Goal: Transaction & Acquisition: Purchase product/service

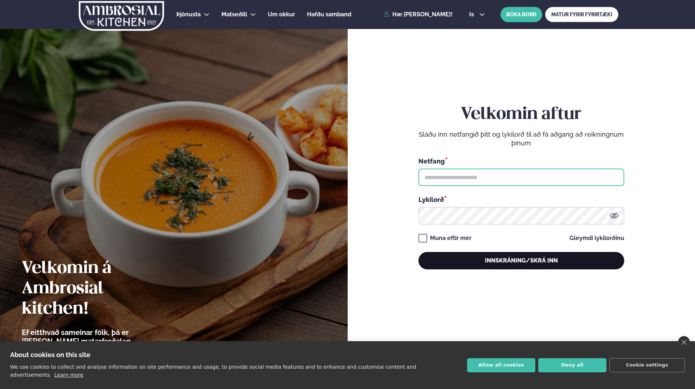
type input "**********"
click at [516, 265] on button "Innskráning/Skrá inn" at bounding box center [521, 260] width 206 height 17
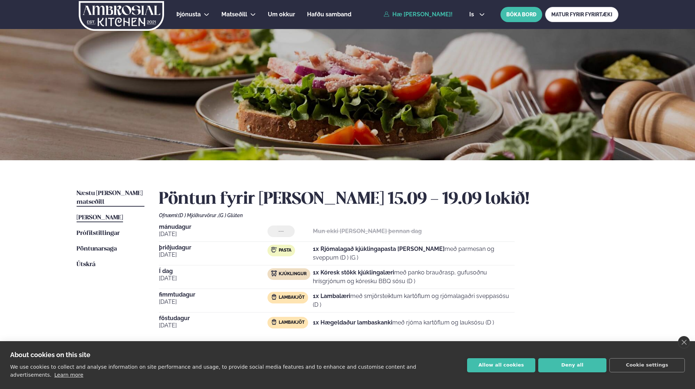
click at [115, 194] on span "Næstu [PERSON_NAME] matseðill" at bounding box center [110, 197] width 66 height 15
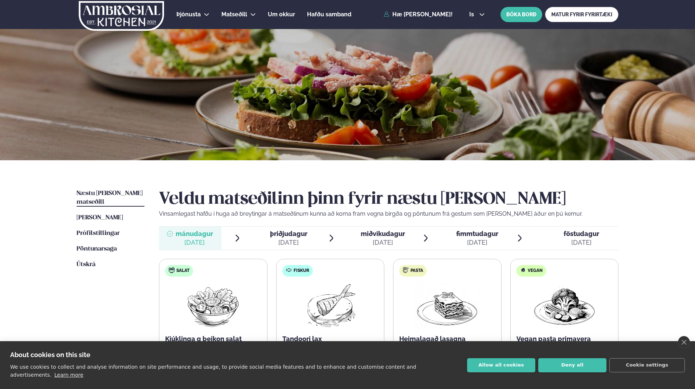
click at [301, 236] on span "þriðjudagur" at bounding box center [288, 234] width 37 height 8
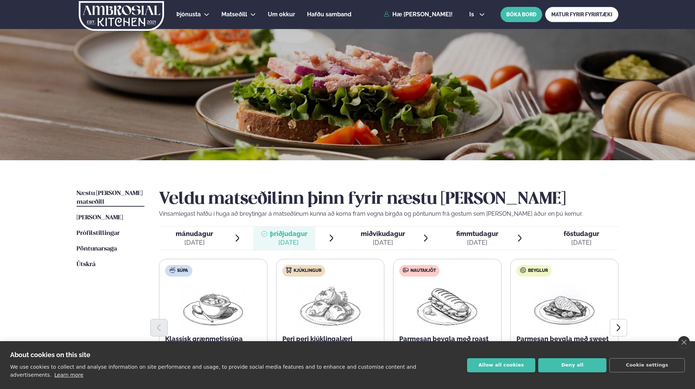
click at [366, 236] on span "miðvikudagur" at bounding box center [382, 234] width 44 height 8
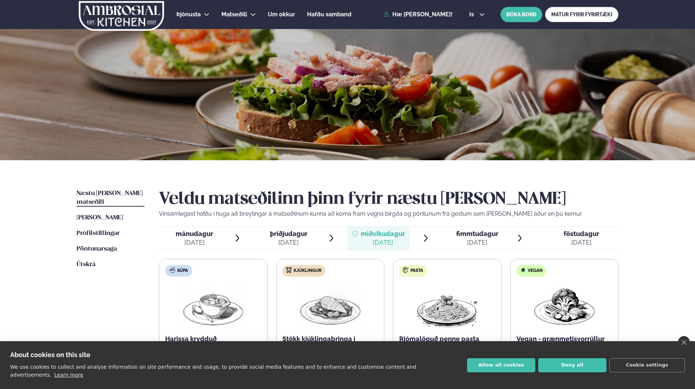
click at [448, 235] on icon at bounding box center [450, 234] width 6 height 6
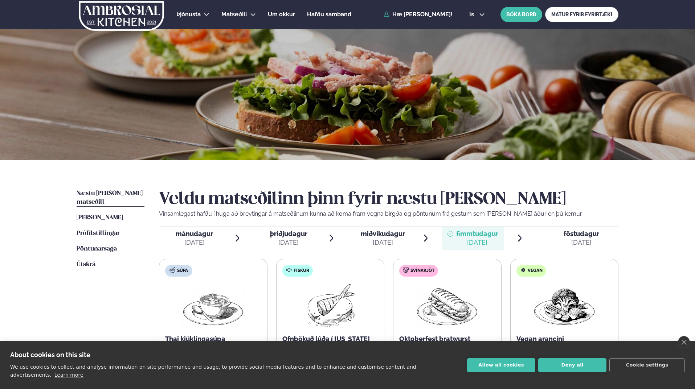
click at [541, 236] on span "föstudagur fös. [DATE]" at bounding box center [576, 238] width 83 height 23
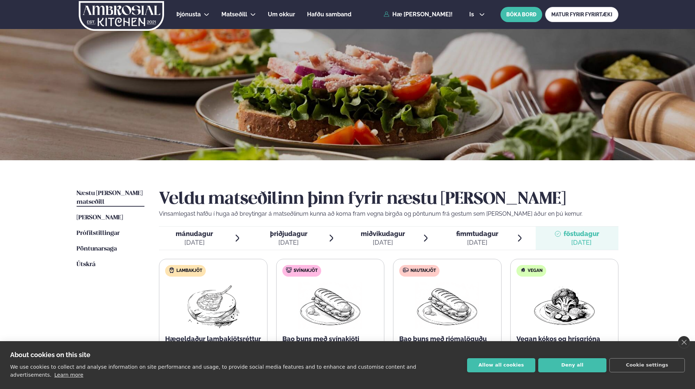
click at [202, 236] on span "mánudagur" at bounding box center [194, 234] width 37 height 8
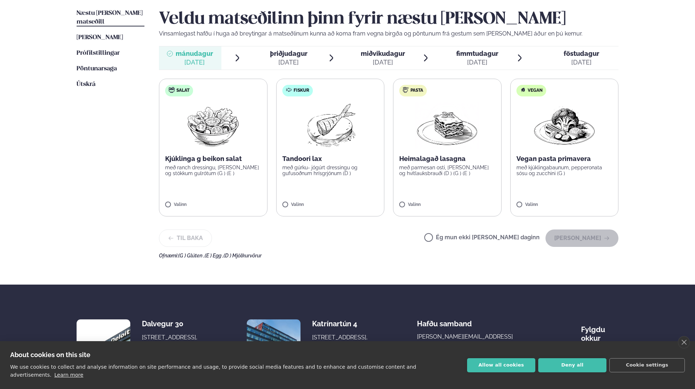
scroll to position [181, 0]
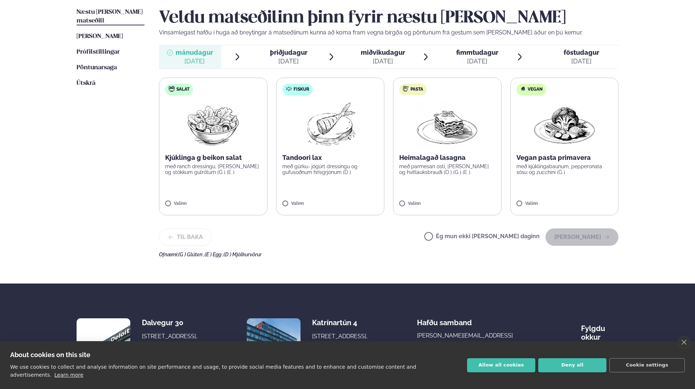
click at [449, 142] on img at bounding box center [447, 124] width 64 height 46
click at [605, 242] on button "[PERSON_NAME]" at bounding box center [581, 236] width 73 height 17
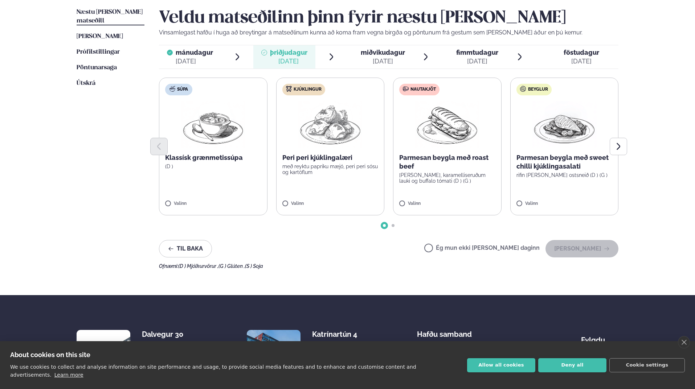
click at [456, 154] on div at bounding box center [388, 146] width 459 height 17
click at [460, 126] on img at bounding box center [447, 124] width 64 height 46
click at [590, 254] on button "[PERSON_NAME]" at bounding box center [581, 248] width 73 height 17
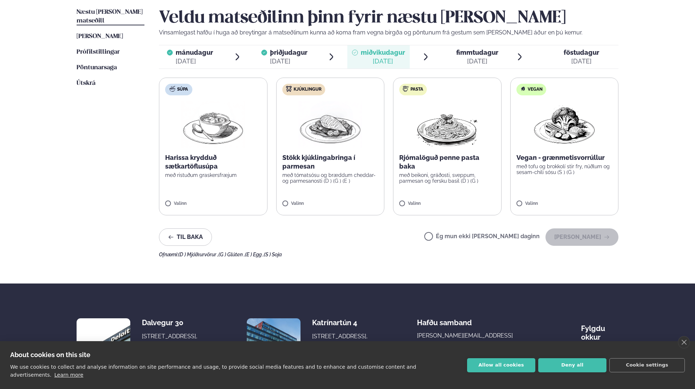
click at [312, 139] on img at bounding box center [330, 124] width 64 height 46
click at [599, 243] on button "[PERSON_NAME]" at bounding box center [581, 236] width 73 height 17
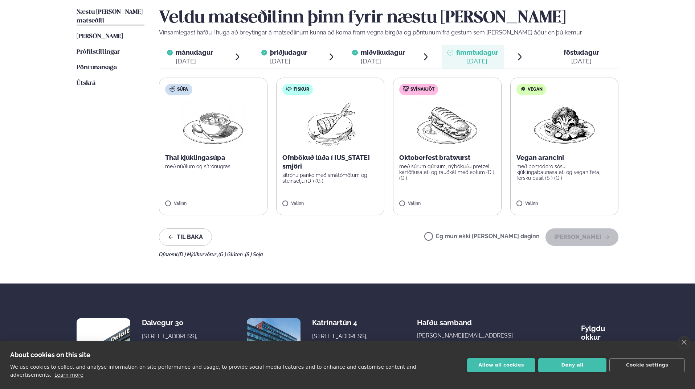
click at [433, 143] on img at bounding box center [447, 124] width 64 height 46
click at [584, 232] on button "[PERSON_NAME]" at bounding box center [581, 236] width 73 height 17
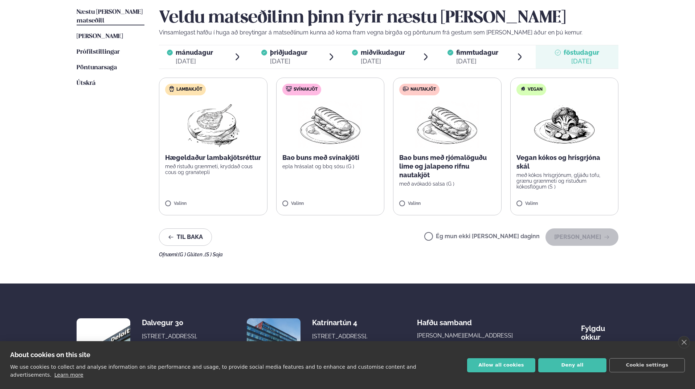
click at [452, 238] on label "Ég mun ekki [PERSON_NAME] daginn" at bounding box center [481, 238] width 115 height 8
click at [599, 240] on button "[PERSON_NAME]" at bounding box center [581, 236] width 73 height 17
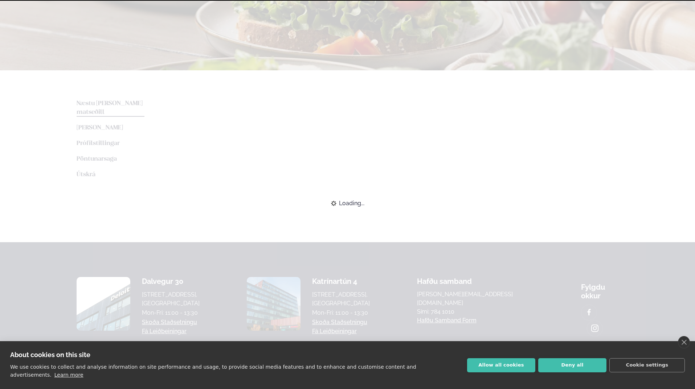
scroll to position [156, 0]
